Goal: Information Seeking & Learning: Learn about a topic

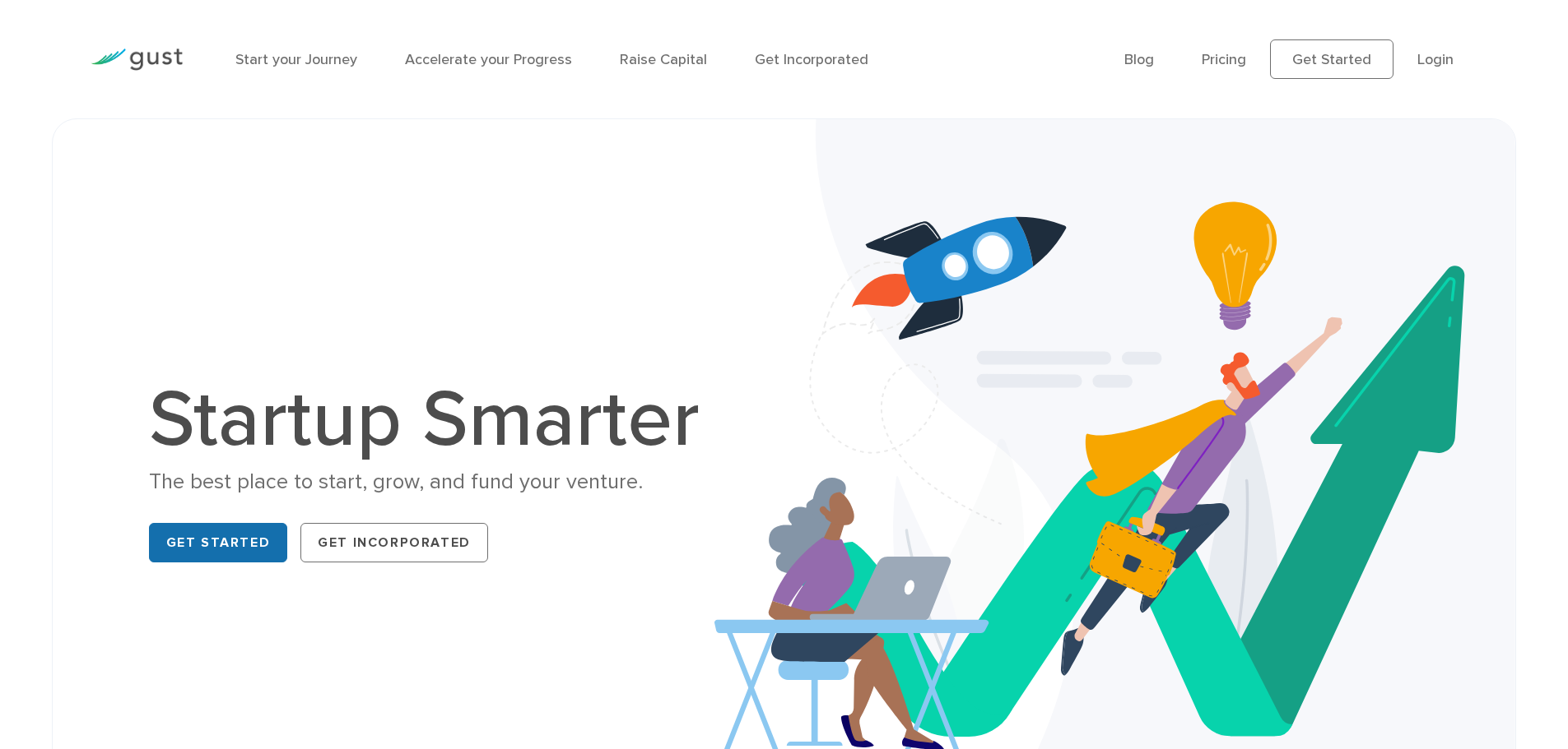
click at [212, 543] on link "Get Started" at bounding box center [218, 543] width 139 height 40
click at [280, 61] on link "Start your Journey" at bounding box center [296, 60] width 122 height 17
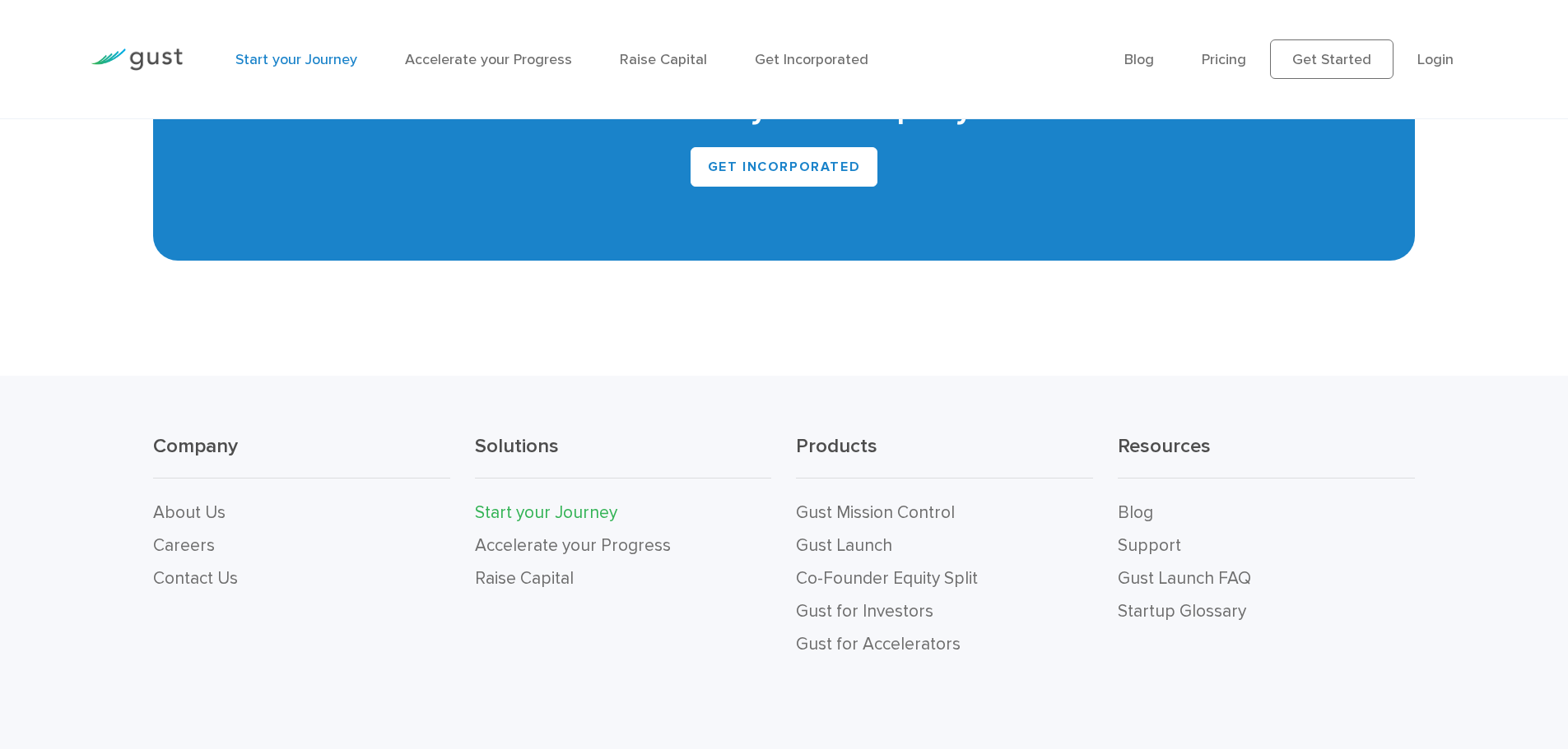
scroll to position [3702, 0]
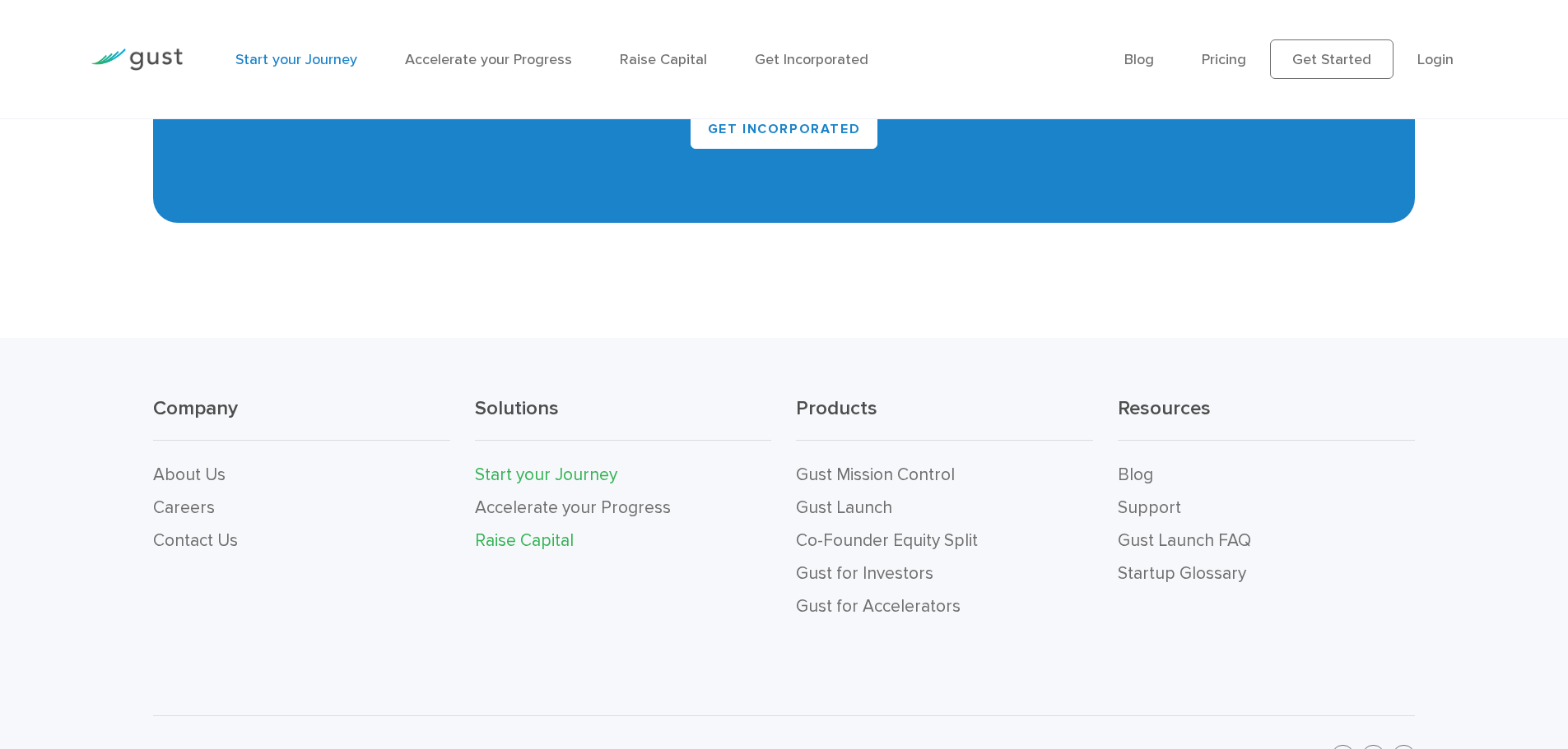
click at [515, 539] on link "Raise Capital" at bounding box center [524, 541] width 99 height 21
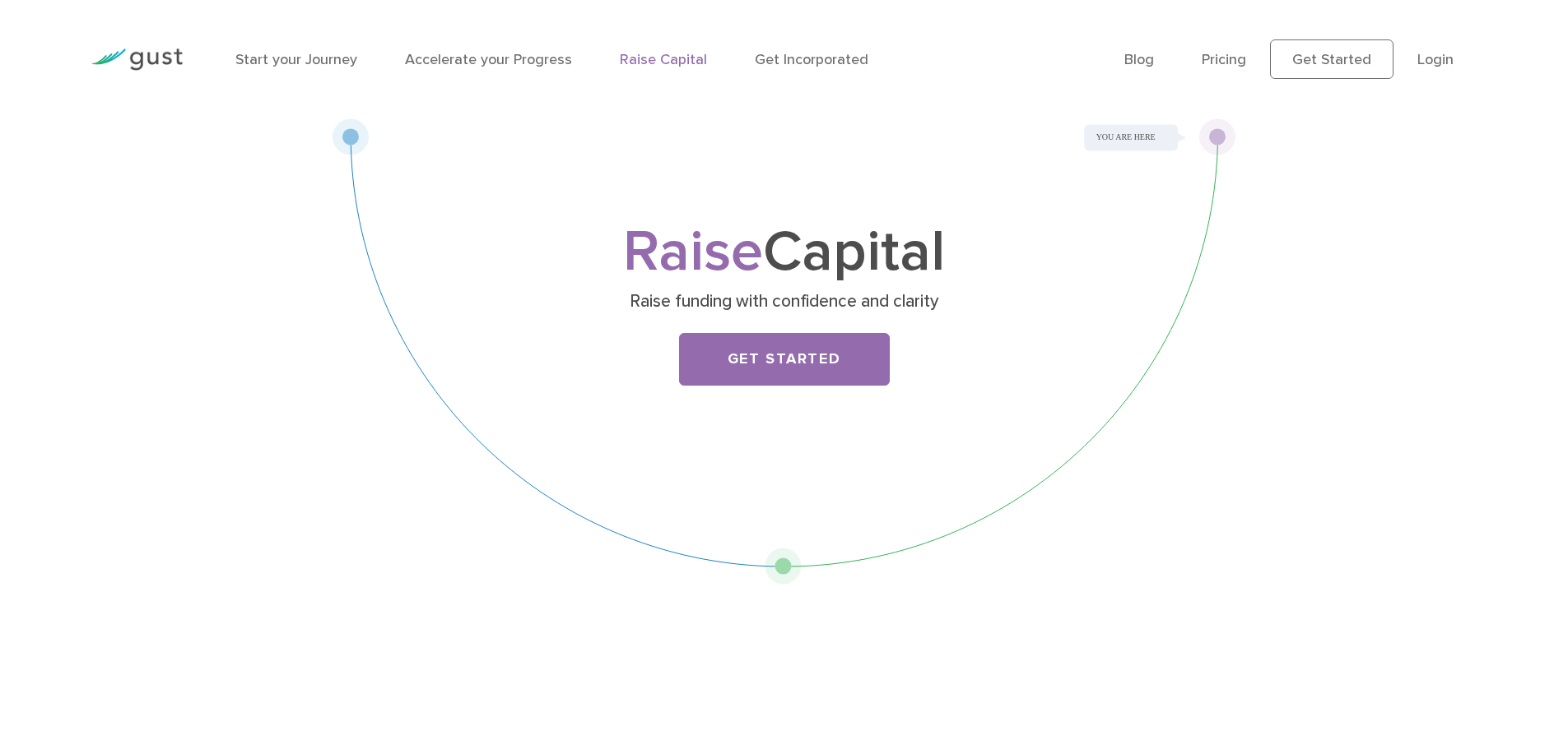
click at [677, 57] on link "Raise Capital" at bounding box center [663, 60] width 87 height 17
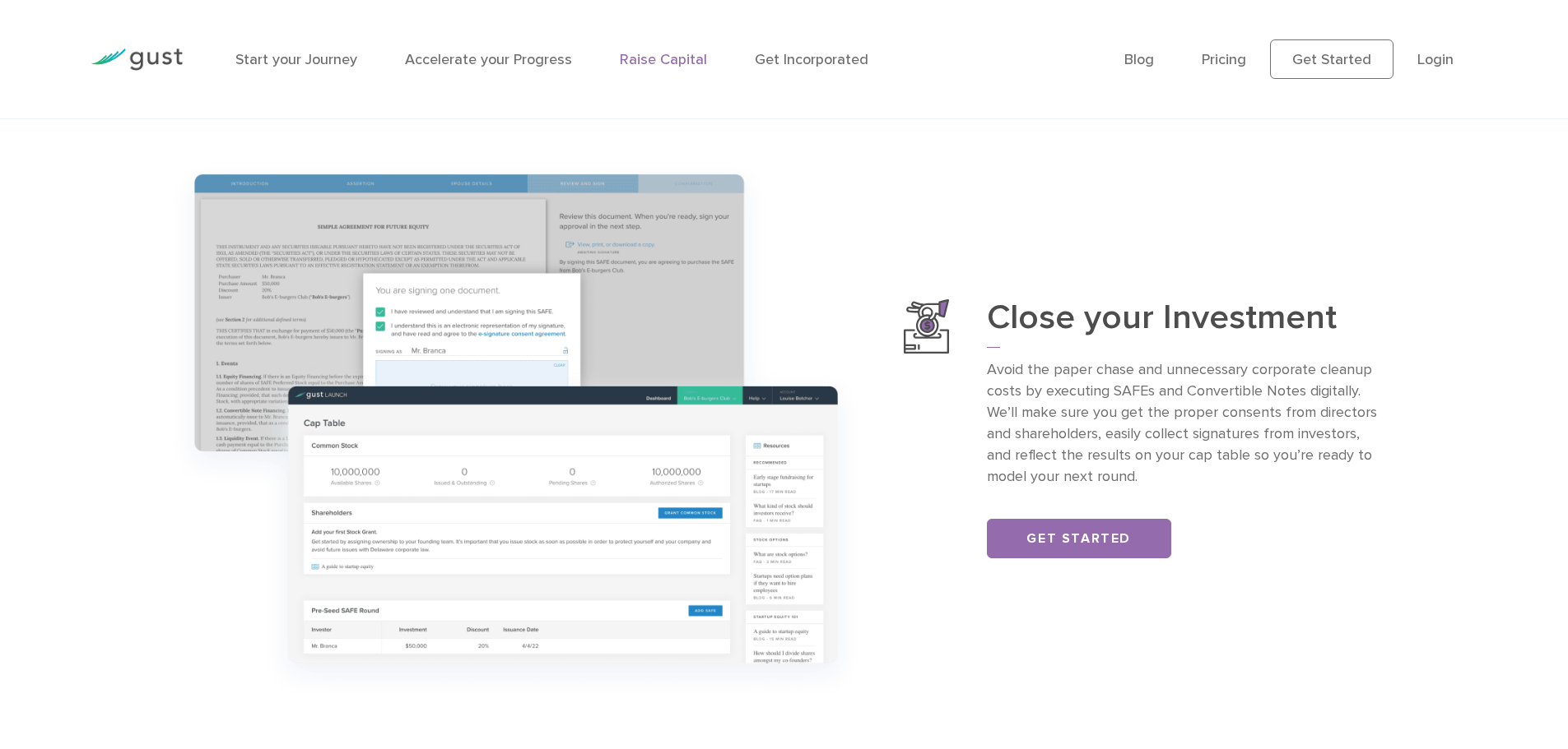
scroll to position [1969, 0]
